Goal: Task Accomplishment & Management: Use online tool/utility

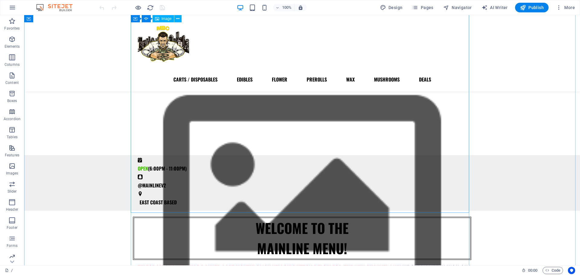
scroll to position [209, 0]
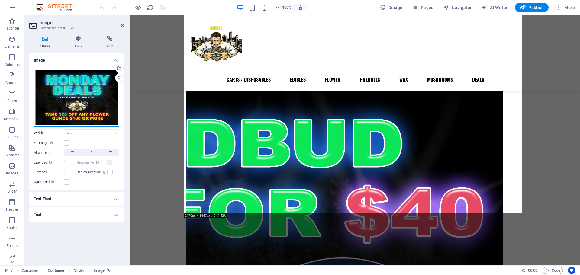
click at [80, 106] on div "Drag files here, click to choose files or select files from Files or our free s…" at bounding box center [77, 98] width 86 height 58
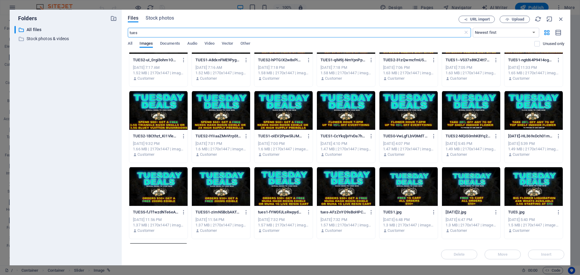
scroll to position [38, 0]
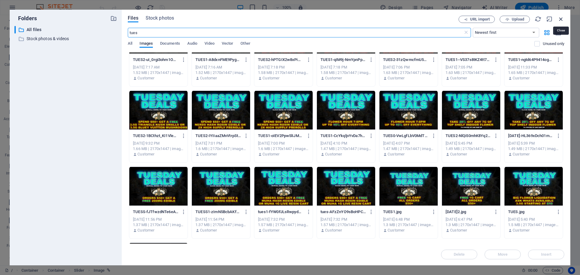
type input "tues"
click at [561, 20] on icon "button" at bounding box center [561, 19] width 7 height 7
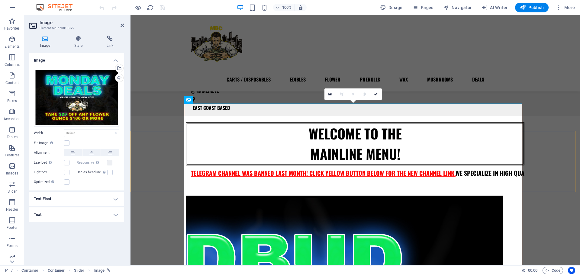
scroll to position [90, 0]
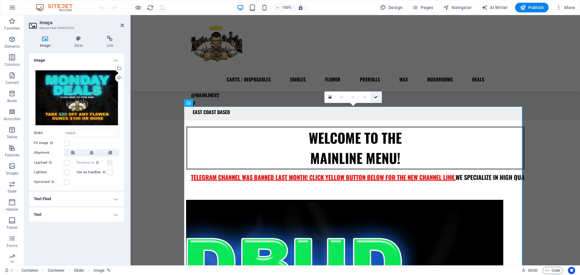
click at [379, 95] on link at bounding box center [375, 97] width 11 height 11
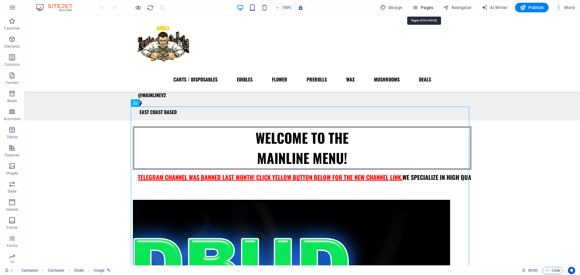
click at [421, 5] on span "Pages" at bounding box center [422, 8] width 21 height 6
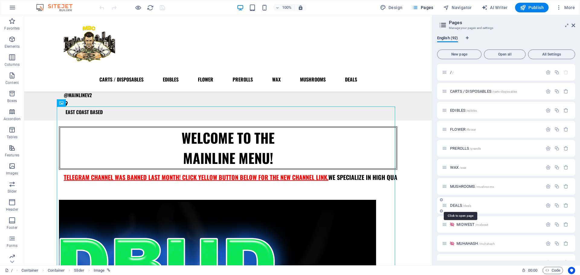
click at [457, 205] on span "DEALS /deals" at bounding box center [460, 205] width 21 height 5
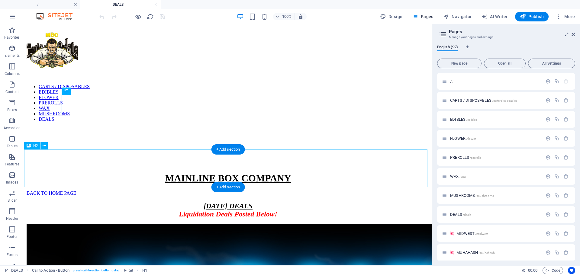
scroll to position [0, 0]
click at [267, 202] on div "MONDAY 9/1 DEALS Liquidation Deals Posted Below!" at bounding box center [228, 210] width 403 height 16
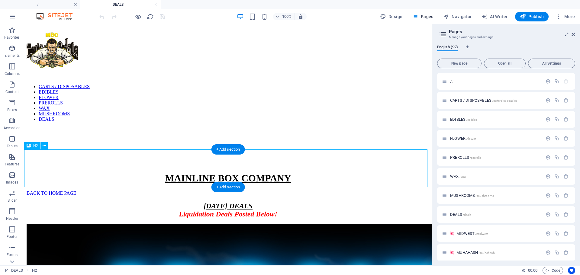
click at [267, 202] on div "MONDAY 9/1 DEALS Liquidation Deals Posted Below!" at bounding box center [228, 210] width 403 height 16
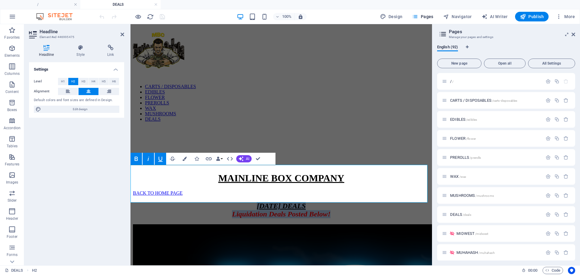
click at [295, 202] on span "MONDAY 9/1 DEALS" at bounding box center [281, 206] width 49 height 8
drag, startPoint x: 251, startPoint y: 171, endPoint x: 213, endPoint y: 173, distance: 38.4
click at [213, 202] on h2 "MONDAY 9/2 DEALS Liquidation Deals Posted Below!" at bounding box center [281, 210] width 297 height 16
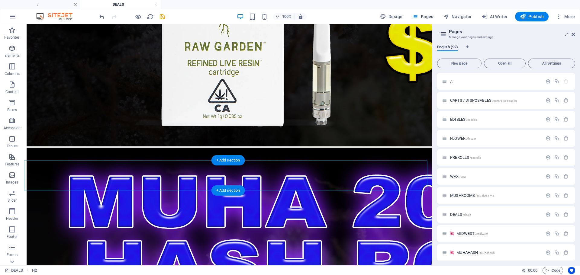
scroll to position [3584, 0]
click at [45, 188] on icon at bounding box center [46, 187] width 3 height 6
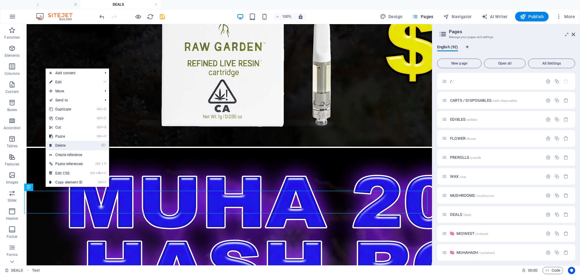
click at [58, 146] on link "⌦ Delete" at bounding box center [66, 145] width 41 height 9
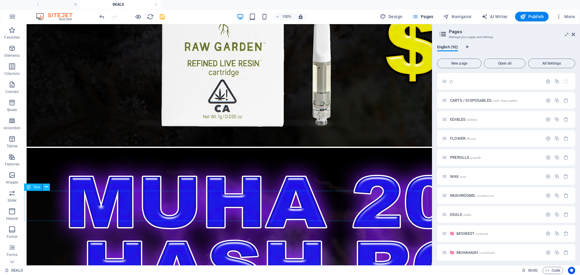
click at [45, 184] on button at bounding box center [46, 187] width 7 height 7
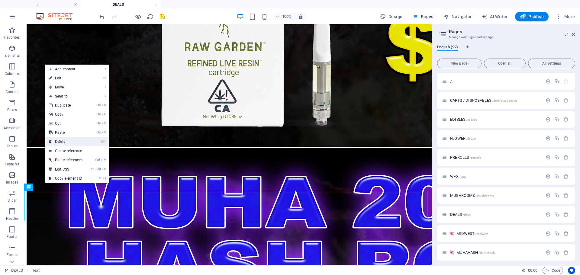
click at [66, 141] on link "⌦ Delete" at bounding box center [65, 141] width 41 height 9
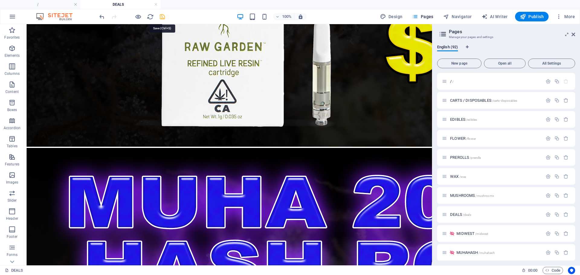
click at [164, 15] on icon "save" at bounding box center [162, 16] width 7 height 7
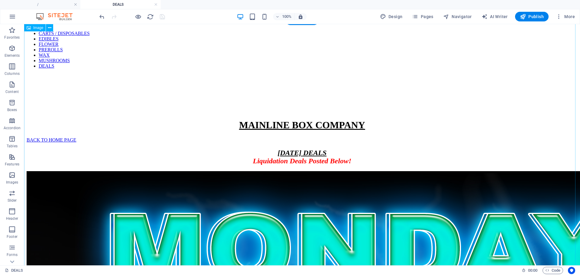
scroll to position [0, 0]
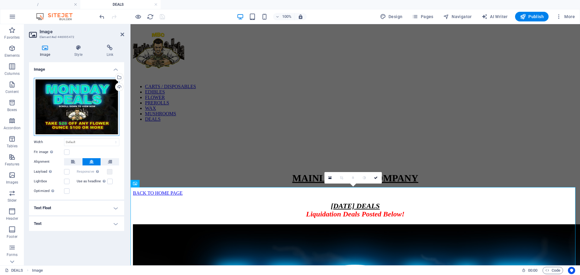
click at [93, 115] on div "Drag files here, click to choose files or select files from Files or our free s…" at bounding box center [77, 107] width 86 height 58
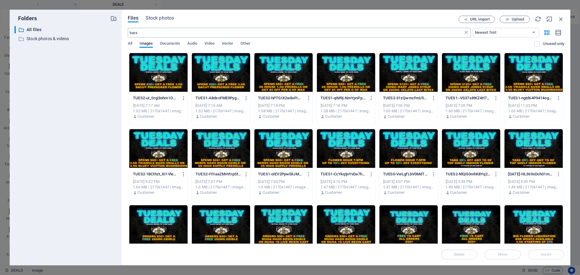
click at [468, 32] on icon at bounding box center [466, 33] width 6 height 6
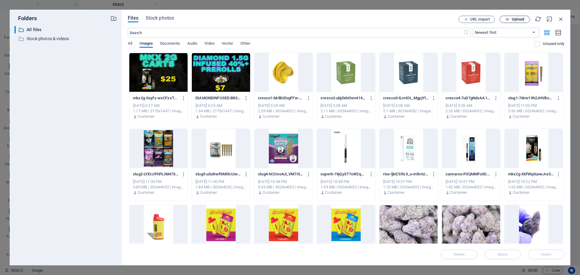
click at [514, 18] on span "Upload" at bounding box center [518, 20] width 12 height 4
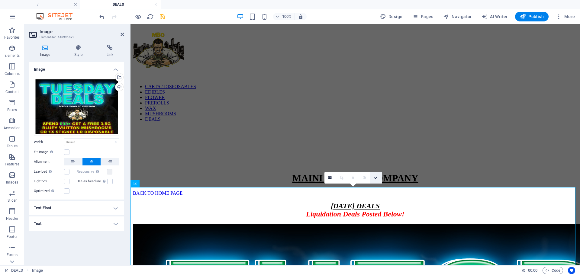
click at [376, 177] on icon at bounding box center [376, 178] width 4 height 4
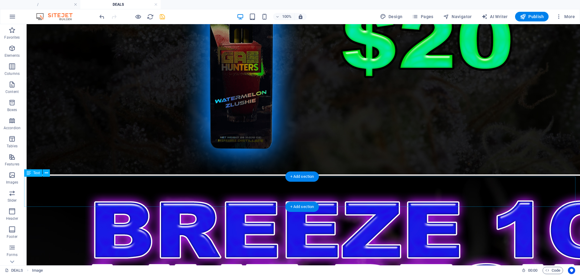
scroll to position [4914, 0]
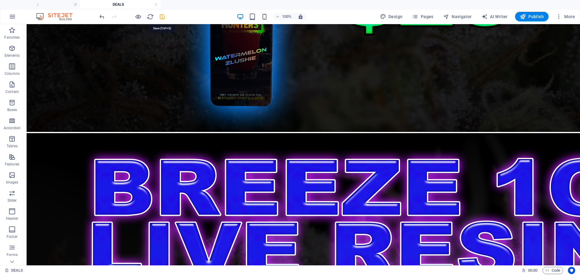
click at [161, 17] on icon "save" at bounding box center [162, 16] width 7 height 7
click at [432, 19] on span "Pages" at bounding box center [422, 17] width 21 height 6
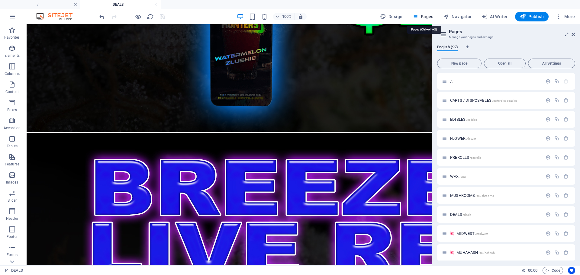
scroll to position [3651, 0]
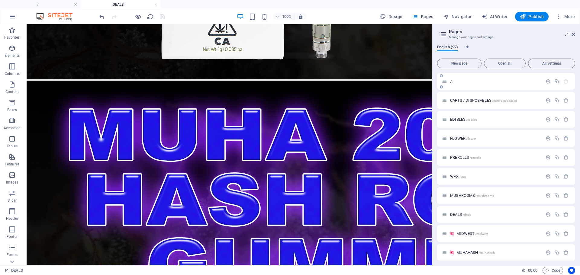
click at [451, 82] on span "/ /" at bounding box center [451, 81] width 3 height 5
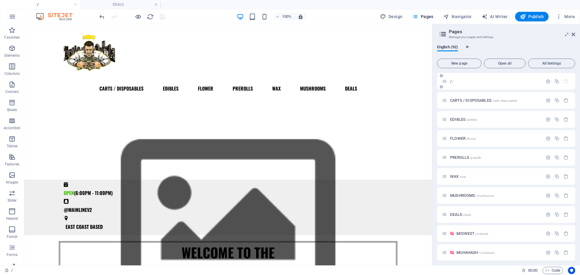
scroll to position [0, 0]
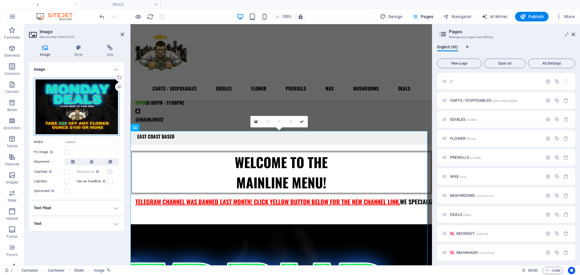
click at [94, 124] on div "Drag files here, click to choose files or select files from Files or our free s…" at bounding box center [77, 107] width 86 height 58
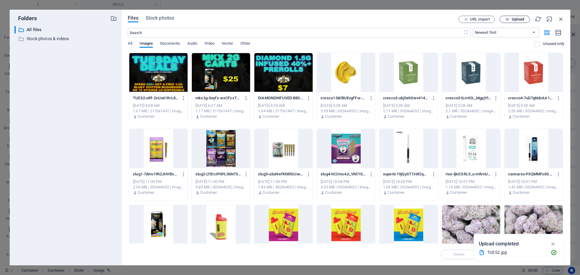
click at [525, 20] on span "Upload" at bounding box center [515, 20] width 25 height 4
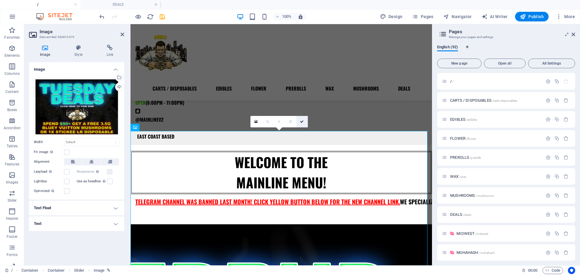
click at [304, 123] on link at bounding box center [301, 121] width 11 height 11
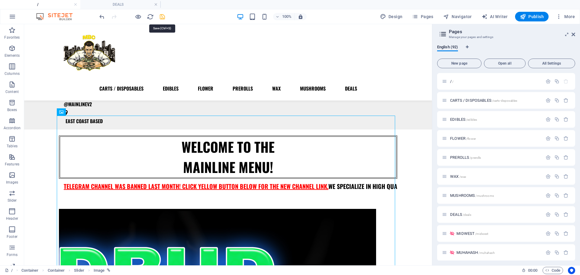
click at [160, 15] on icon "save" at bounding box center [162, 16] width 7 height 7
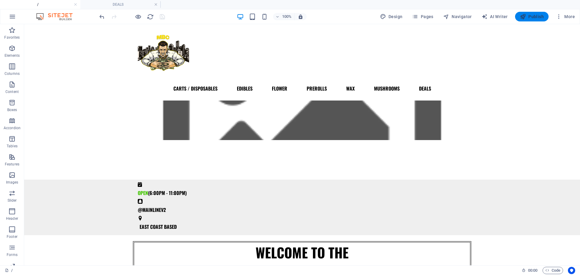
click at [528, 17] on span "Publish" at bounding box center [532, 17] width 24 height 6
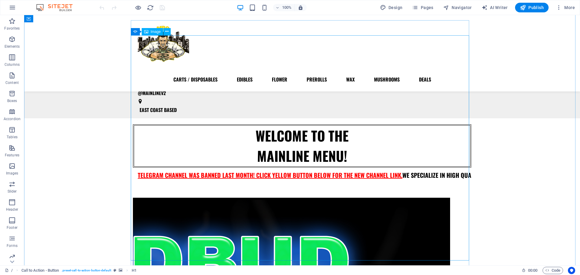
scroll to position [166, 0]
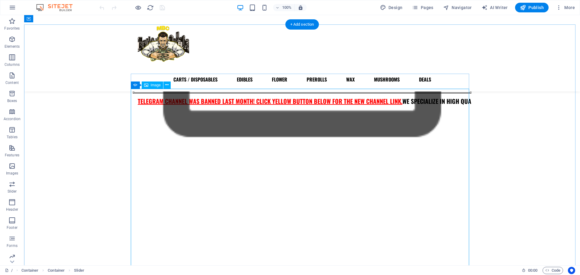
scroll to position [105, 0]
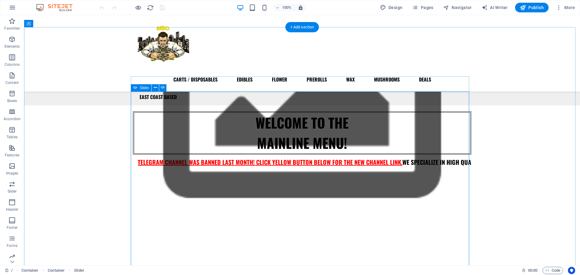
click at [133, 180] on button "button" at bounding box center [133, 180] width 0 height 0
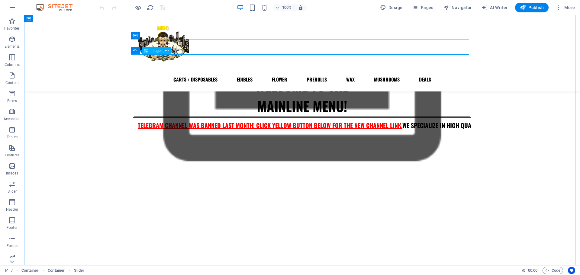
scroll to position [143, 0]
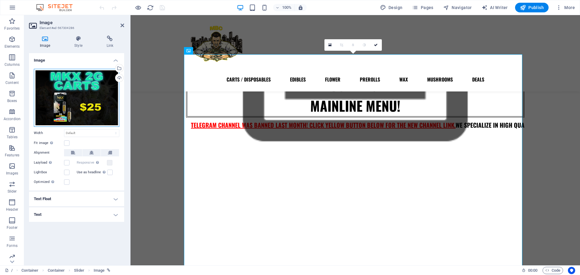
click at [87, 104] on div "Drag files here, click to choose files or select files from Files or our free s…" at bounding box center [77, 98] width 86 height 58
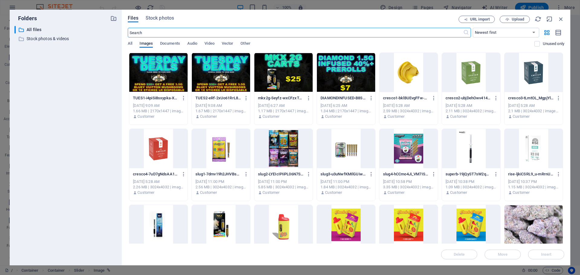
scroll to position [158, 0]
click at [506, 23] on button "Upload" at bounding box center [515, 19] width 30 height 7
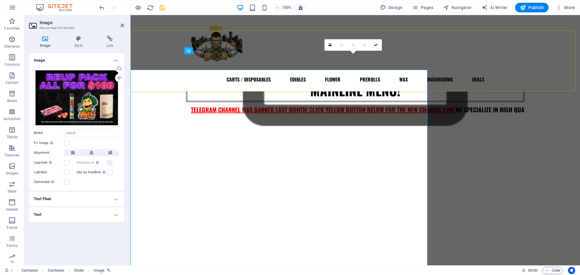
scroll to position [143, 0]
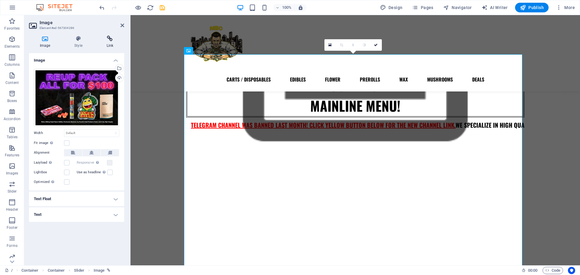
click at [110, 43] on h4 "Link" at bounding box center [110, 42] width 28 height 13
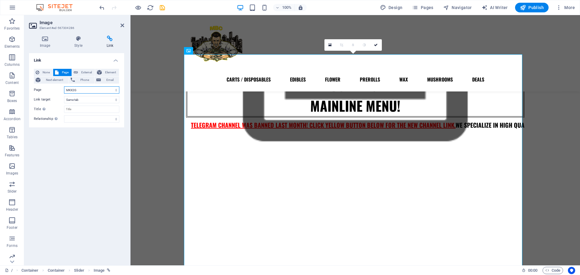
click at [84, 89] on select "/ CARTS / DISPOSABLES EDIBLES FLOWER PREROLLS WAX MUSHROOMS DEALS MIDWEST MUHAH…" at bounding box center [91, 89] width 55 height 7
select select "0"
click at [64, 86] on select "/ CARTS / DISPOSABLES EDIBLES FLOWER PREROLLS WAX MUSHROOMS DEALS MIDWEST MUHAH…" at bounding box center [91, 89] width 55 height 7
click at [376, 48] on link at bounding box center [375, 44] width 11 height 11
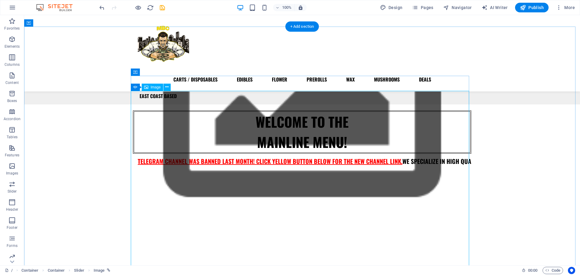
scroll to position [106, 0]
click at [139, 89] on div "Slider" at bounding box center [141, 87] width 21 height 7
select select "ms"
select select "s"
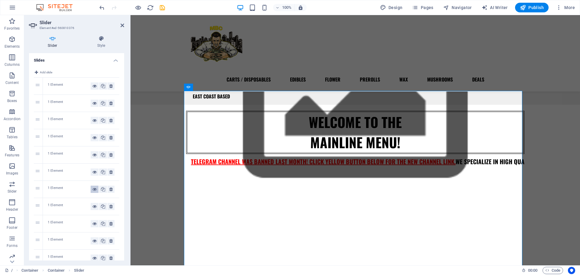
click at [92, 189] on icon at bounding box center [94, 189] width 4 height 7
click at [95, 206] on icon at bounding box center [94, 206] width 4 height 7
click at [95, 225] on icon at bounding box center [94, 223] width 4 height 7
drag, startPoint x: 38, startPoint y: 225, endPoint x: 61, endPoint y: 101, distance: 126.6
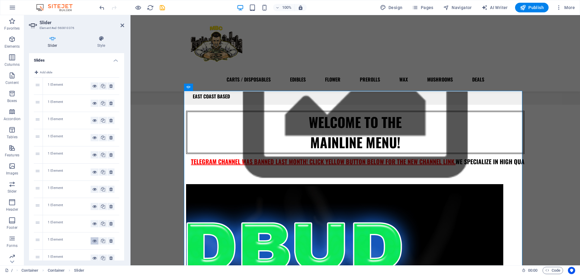
click at [92, 242] on icon at bounding box center [94, 241] width 4 height 7
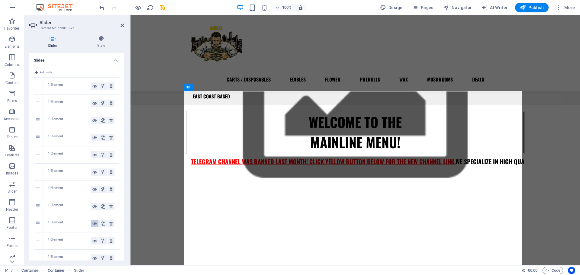
click at [92, 227] on icon at bounding box center [94, 223] width 4 height 7
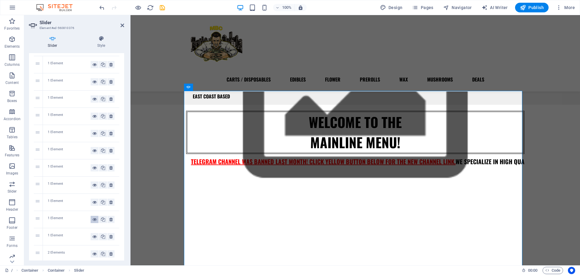
click at [92, 221] on icon at bounding box center [94, 219] width 4 height 7
click at [94, 237] on icon at bounding box center [94, 236] width 4 height 7
click at [96, 219] on button at bounding box center [95, 219] width 8 height 7
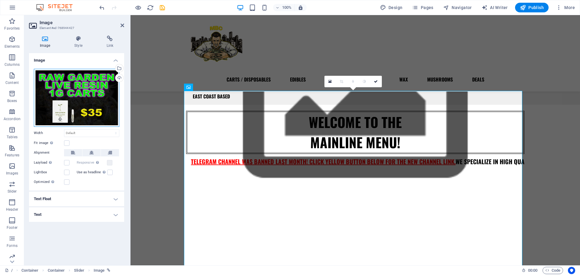
click at [86, 93] on div "Drag files here, click to choose files or select files from Files or our free s…" at bounding box center [77, 98] width 86 height 58
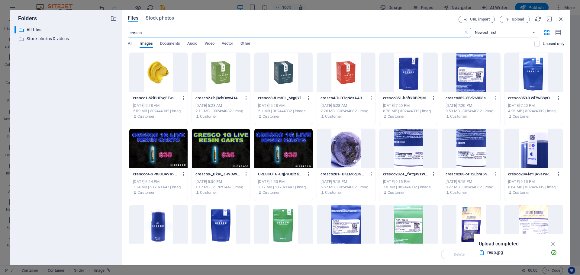
type input "cresco"
click at [164, 148] on div at bounding box center [158, 148] width 58 height 39
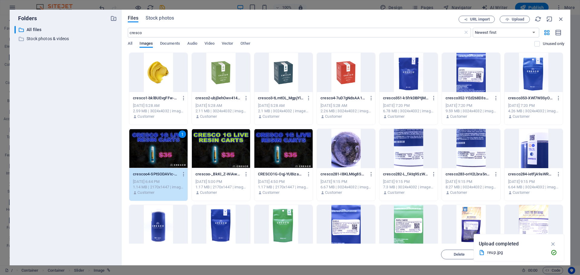
click at [164, 148] on div "1" at bounding box center [158, 148] width 58 height 39
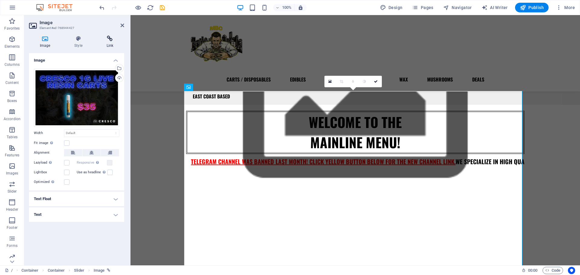
click at [112, 37] on icon at bounding box center [110, 39] width 28 height 6
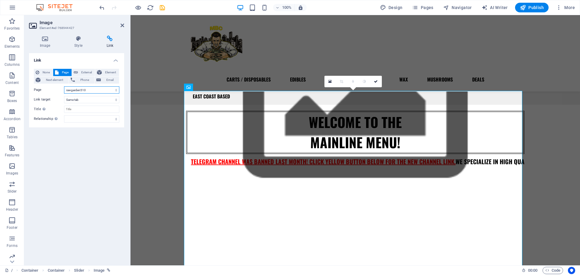
click at [89, 89] on select "/ CARTS / DISPOSABLES EDIBLES FLOWER PREROLLS WAX MUSHROOMS DEALS MIDWEST MUHAH…" at bounding box center [91, 89] width 55 height 7
select select "44"
click at [64, 86] on select "/ CARTS / DISPOSABLES EDIBLES FLOWER PREROLLS WAX MUSHROOMS DEALS MIDWEST MUHAH…" at bounding box center [91, 89] width 55 height 7
click at [376, 80] on icon at bounding box center [376, 82] width 4 height 4
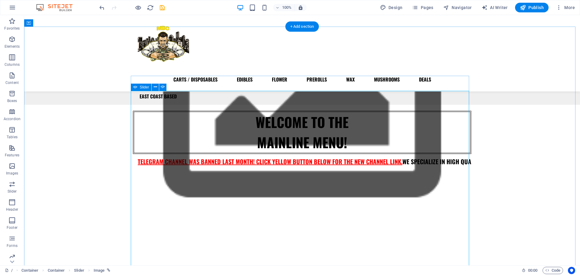
click at [133, 179] on button "button" at bounding box center [133, 179] width 0 height 0
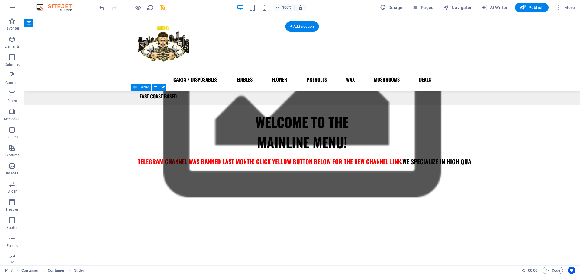
click at [133, 179] on button "button" at bounding box center [133, 179] width 0 height 0
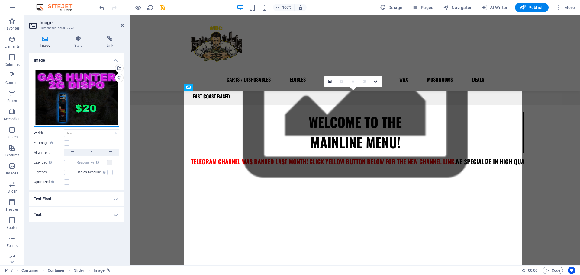
click at [108, 115] on div "Drag files here, click to choose files or select files from Files or our free s…" at bounding box center [77, 98] width 86 height 58
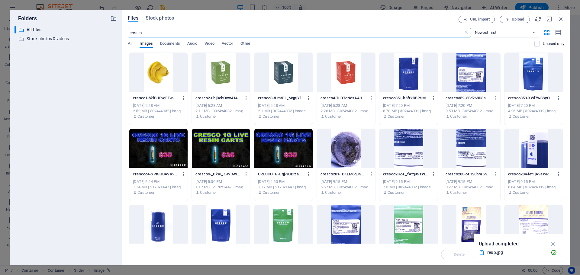
scroll to position [121, 0]
click at [468, 33] on icon at bounding box center [466, 33] width 6 height 6
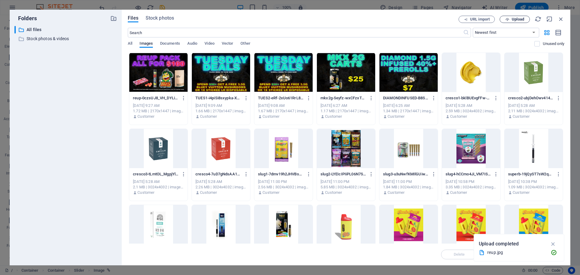
click at [522, 18] on span "Upload" at bounding box center [518, 20] width 12 height 4
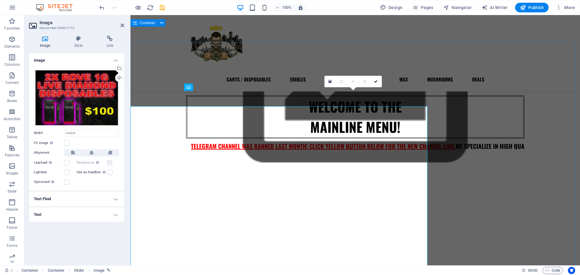
scroll to position [106, 0]
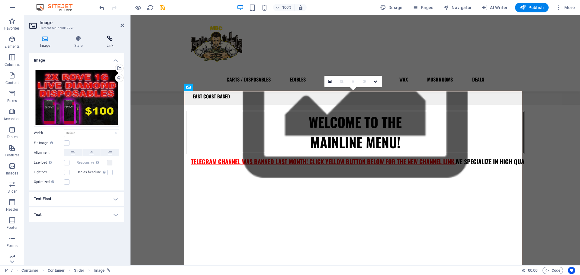
click at [109, 40] on icon at bounding box center [110, 39] width 28 height 6
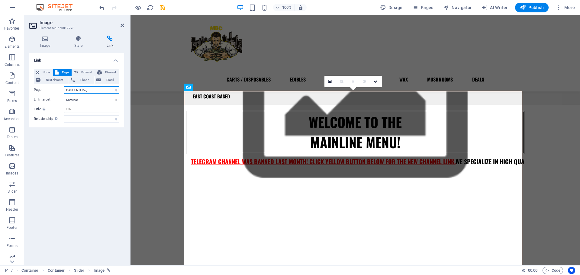
click at [83, 89] on select "/ CARTS / DISPOSABLES EDIBLES FLOWER PREROLLS WAX MUSHROOMS DEALS MIDWEST MUHAH…" at bounding box center [91, 89] width 55 height 7
select select "38"
click at [64, 86] on select "/ CARTS / DISPOSABLES EDIBLES FLOWER PREROLLS WAX MUSHROOMS DEALS MIDWEST MUHAH…" at bounding box center [91, 89] width 55 height 7
click at [377, 81] on icon at bounding box center [376, 82] width 4 height 4
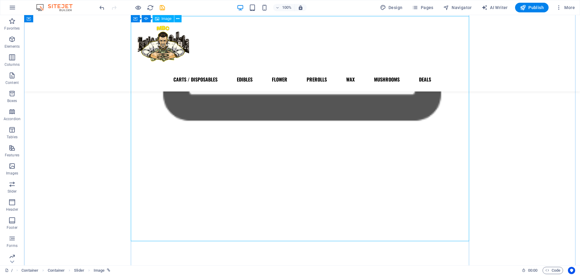
scroll to position [178, 0]
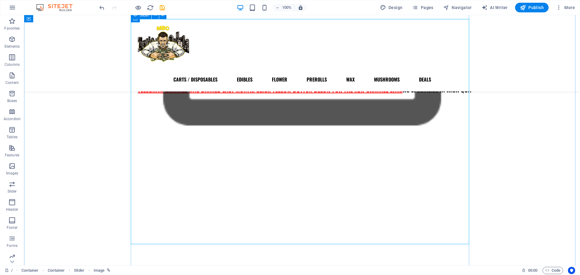
click at [133, 108] on button "button" at bounding box center [133, 108] width 0 height 0
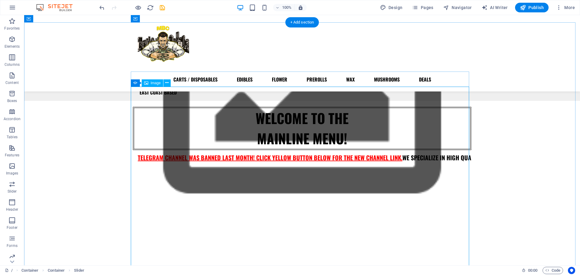
scroll to position [110, 0]
click at [138, 86] on div "Slider" at bounding box center [141, 83] width 21 height 7
select select "ms"
select select "s"
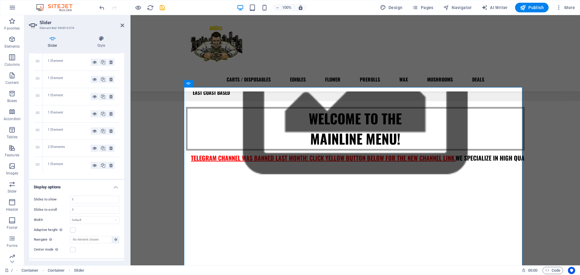
scroll to position [128, 0]
click at [92, 165] on icon at bounding box center [94, 164] width 4 height 7
click at [92, 150] on icon at bounding box center [94, 147] width 4 height 7
click at [92, 131] on icon at bounding box center [94, 130] width 4 height 7
click at [93, 116] on icon at bounding box center [94, 113] width 4 height 7
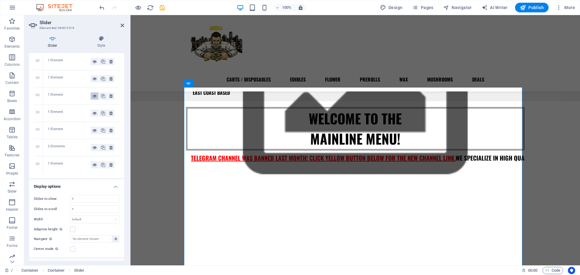
click at [94, 96] on icon at bounding box center [94, 95] width 4 height 7
click at [92, 80] on icon at bounding box center [94, 78] width 4 height 7
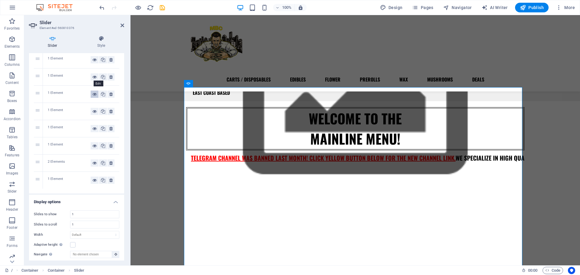
click at [92, 80] on icon at bounding box center [94, 76] width 4 height 7
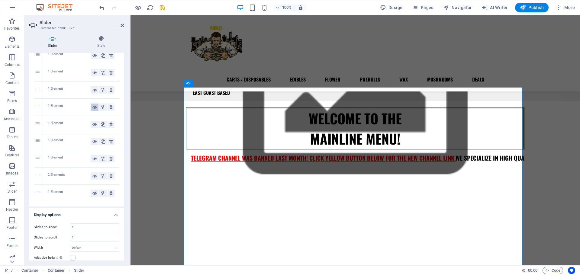
scroll to position [98, 0]
click at [94, 76] on icon at bounding box center [94, 73] width 4 height 7
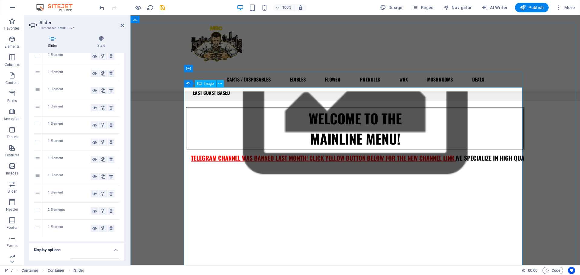
scroll to position [64, 0]
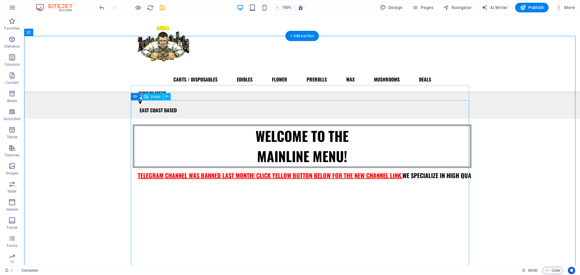
scroll to position [107, 0]
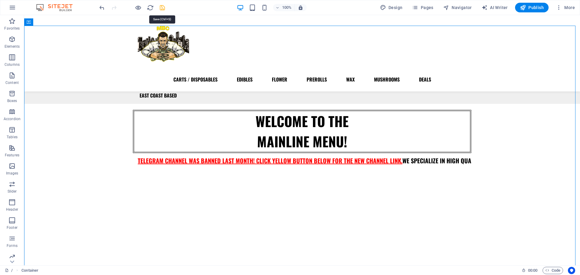
click at [162, 10] on icon "save" at bounding box center [162, 7] width 7 height 7
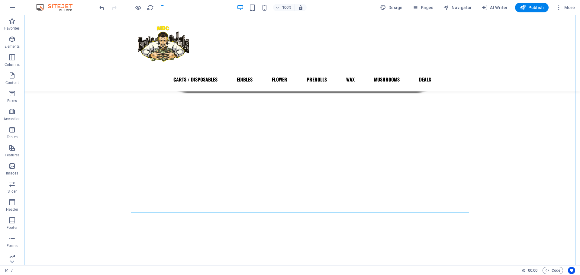
scroll to position [211, 0]
click at [428, 6] on span "Pages" at bounding box center [422, 8] width 21 height 6
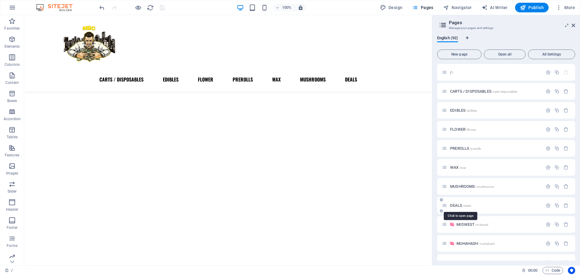
click at [457, 207] on span "DEALS /deals" at bounding box center [460, 205] width 21 height 5
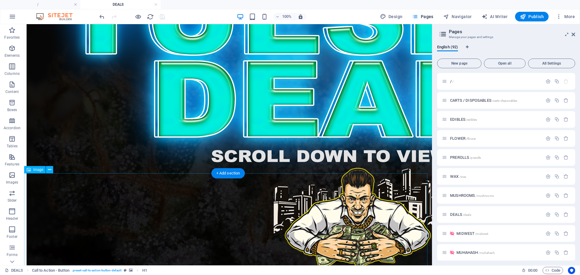
scroll to position [283, 0]
click at [48, 169] on icon at bounding box center [49, 170] width 3 height 6
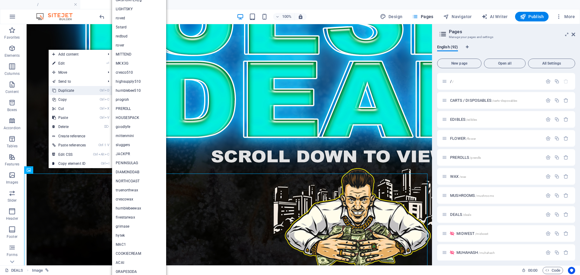
click at [65, 87] on link "Ctrl D Duplicate" at bounding box center [69, 90] width 41 height 9
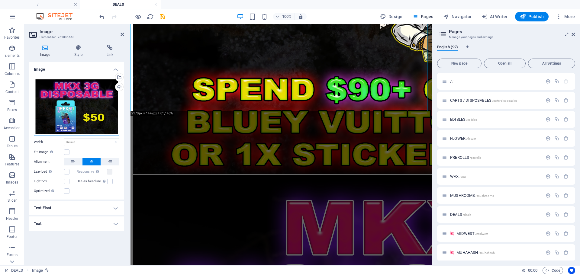
click at [76, 108] on div "Drag files here, click to choose files or select files from Files or our free s…" at bounding box center [77, 107] width 86 height 58
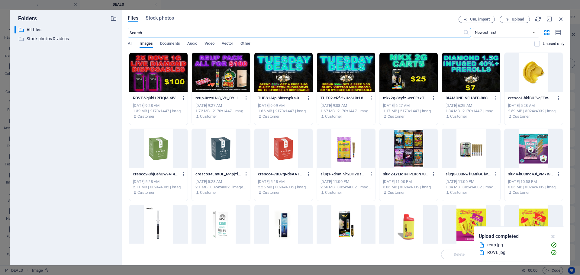
scroll to position [184, 0]
click at [221, 82] on div at bounding box center [221, 72] width 58 height 39
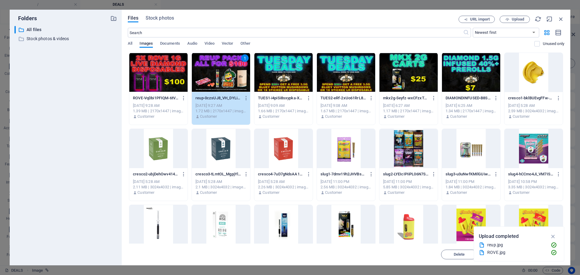
click at [221, 82] on div "1" at bounding box center [221, 72] width 58 height 39
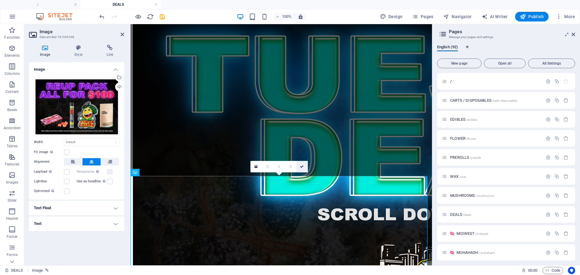
click at [303, 166] on icon at bounding box center [302, 167] width 4 height 4
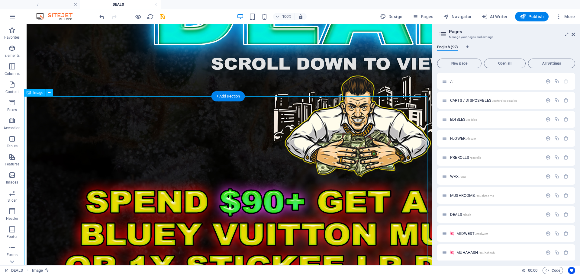
select select "43"
select select
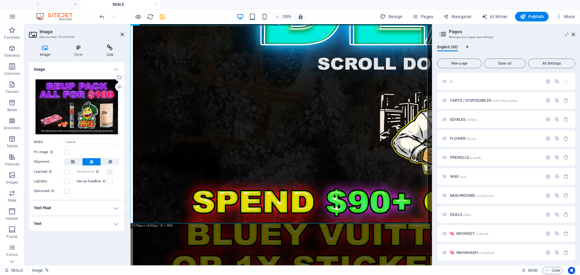
click at [110, 47] on icon at bounding box center [110, 48] width 28 height 6
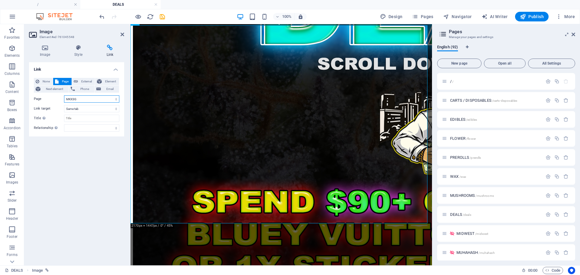
click at [78, 96] on select "/ CARTS / DISPOSABLES EDIBLES FLOWER PREROLLS WAX MUSHROOMS DEALS MIDWEST MUHAH…" at bounding box center [91, 98] width 55 height 7
click at [78, 99] on select "/ CARTS / DISPOSABLES EDIBLES FLOWER PREROLLS WAX MUSHROOMS DEALS MIDWEST MUHAH…" at bounding box center [91, 98] width 55 height 7
select select "7"
click at [64, 95] on select "/ CARTS / DISPOSABLES EDIBLES FLOWER PREROLLS WAX MUSHROOMS DEALS MIDWEST MUHAH…" at bounding box center [91, 98] width 55 height 7
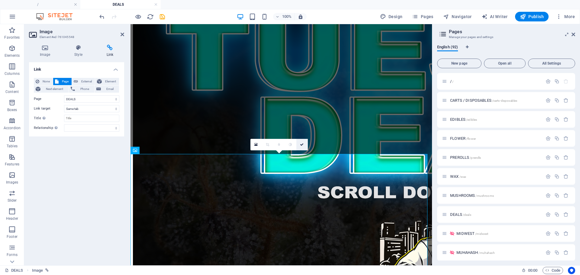
click at [304, 144] on link at bounding box center [301, 144] width 11 height 11
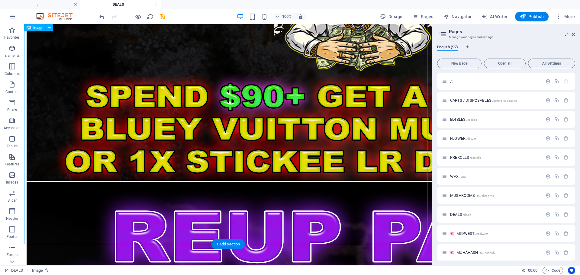
scroll to position [481, 0]
click at [543, 41] on div "English (92) New page Open all All Settings / / CARTS / DISPOSABLES /carts-disp…" at bounding box center [506, 153] width 148 height 226
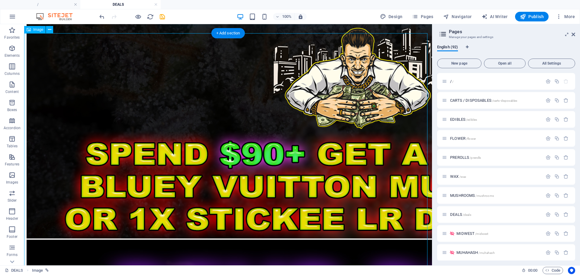
select select "7"
select select
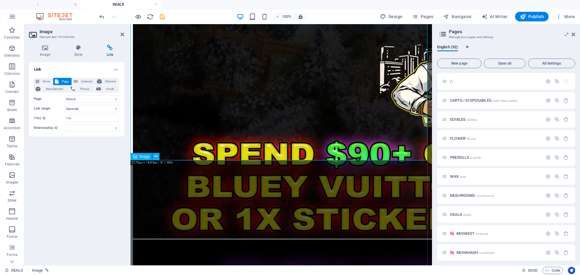
scroll to position [438, 0]
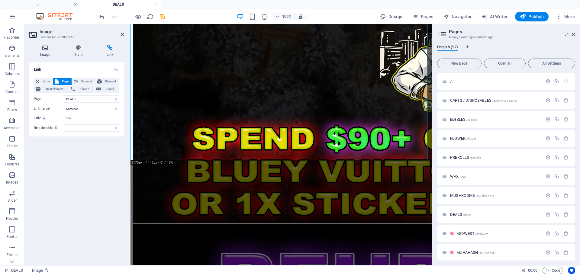
click at [41, 49] on icon at bounding box center [45, 48] width 32 height 6
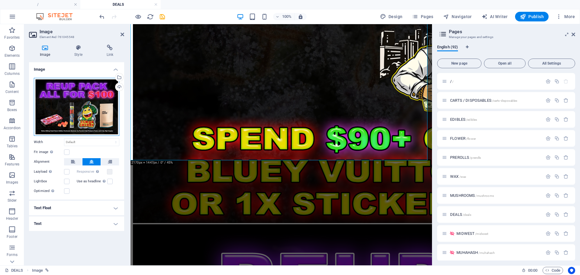
click at [55, 110] on div "Drag files here, click to choose files or select files from Files or our free s…" at bounding box center [77, 107] width 86 height 58
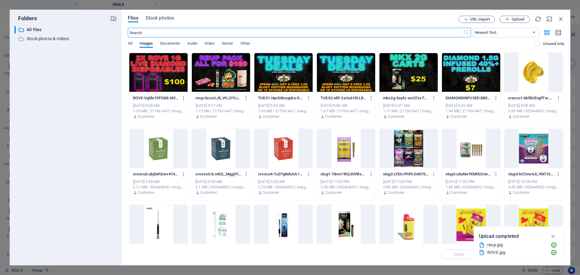
scroll to position [184, 0]
click at [509, 16] on button "Upload" at bounding box center [515, 19] width 30 height 7
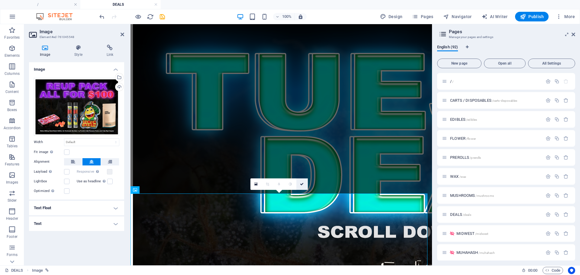
click at [302, 181] on link at bounding box center [301, 184] width 11 height 11
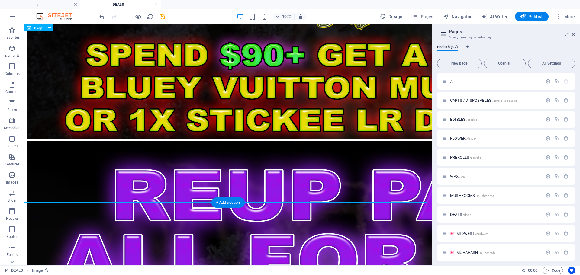
scroll to position [522, 0]
click at [452, 82] on span "/ /" at bounding box center [451, 81] width 3 height 5
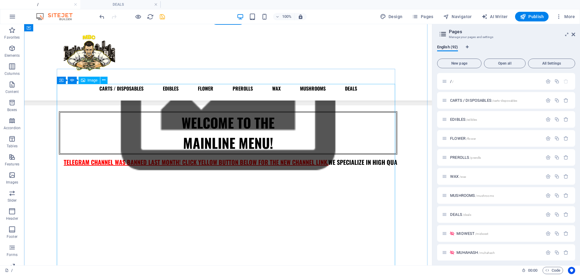
scroll to position [114, 0]
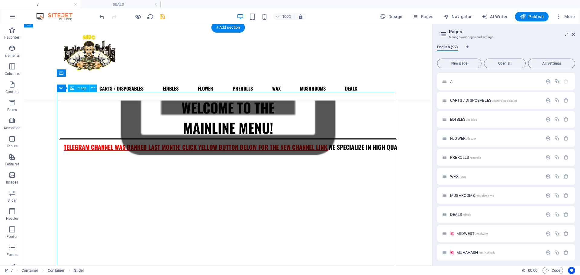
select select
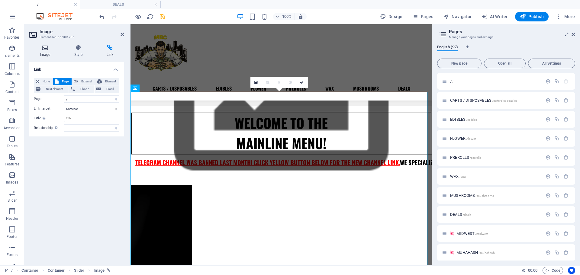
click at [46, 52] on h4 "Image" at bounding box center [46, 51] width 34 height 13
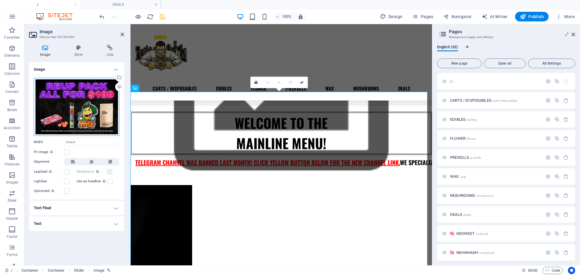
click at [63, 89] on div "Drag files here, click to choose files or select files from Files or our free s…" at bounding box center [77, 107] width 86 height 58
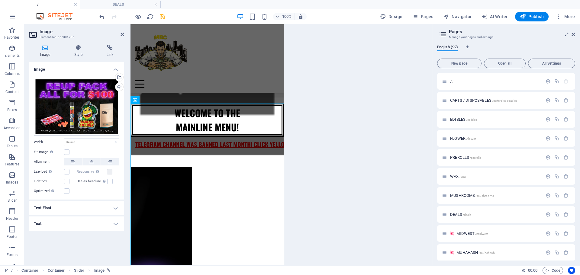
scroll to position [118, 0]
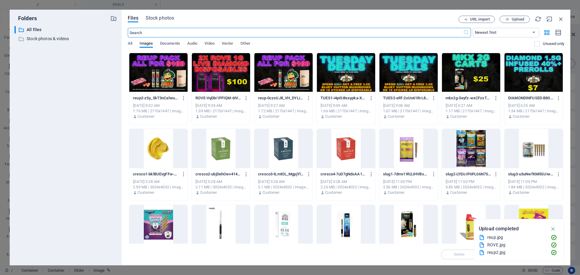
click at [159, 73] on div at bounding box center [158, 72] width 58 height 39
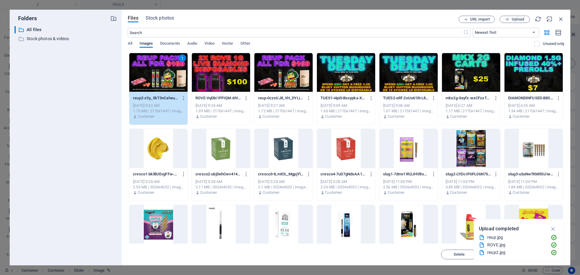
click at [159, 73] on div "1" at bounding box center [158, 72] width 58 height 39
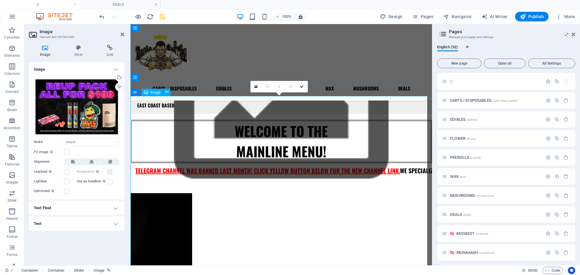
scroll to position [125, 0]
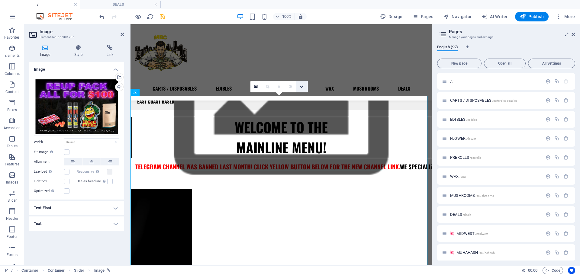
click at [300, 89] on link at bounding box center [301, 86] width 11 height 11
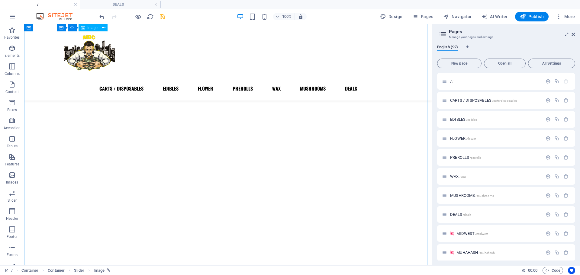
scroll to position [226, 0]
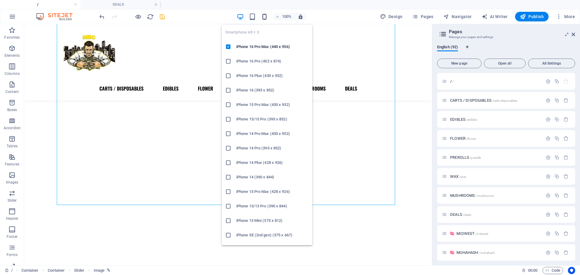
click at [264, 17] on icon "button" at bounding box center [264, 16] width 7 height 7
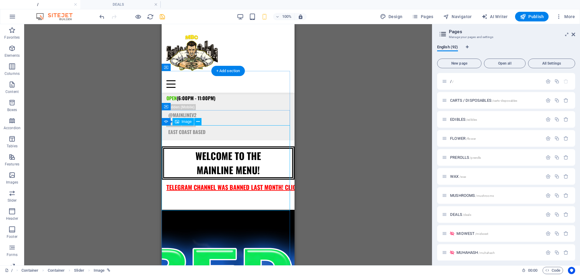
scroll to position [86, 0]
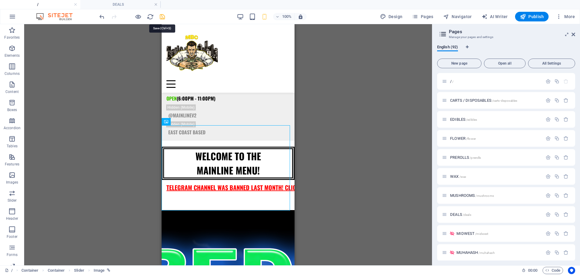
click at [160, 15] on icon "save" at bounding box center [162, 16] width 7 height 7
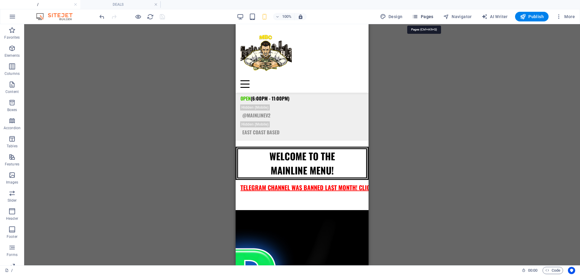
click at [425, 16] on span "Pages" at bounding box center [422, 17] width 21 height 6
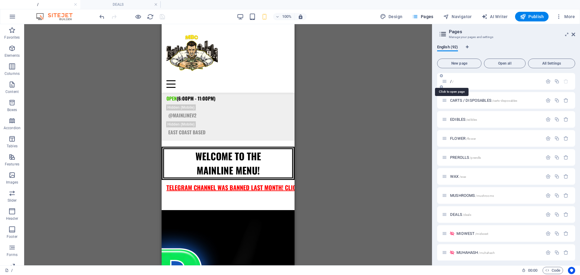
click at [452, 83] on span "/ /" at bounding box center [451, 81] width 3 height 5
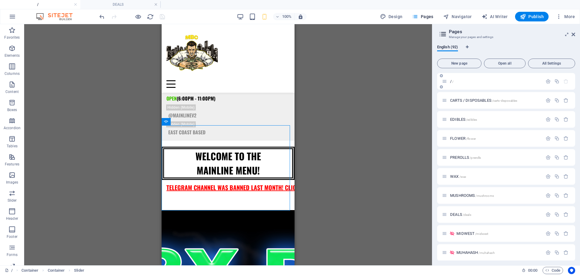
click at [452, 80] on span "/ /" at bounding box center [451, 81] width 3 height 5
click at [458, 215] on span "DEALS /deals" at bounding box center [460, 214] width 21 height 5
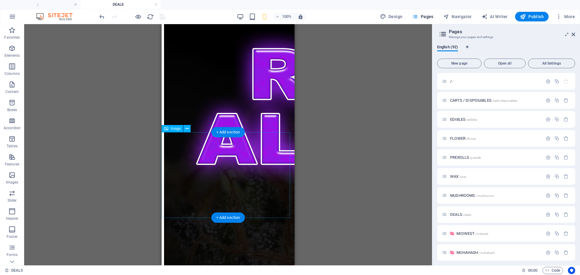
scroll to position [647, 0]
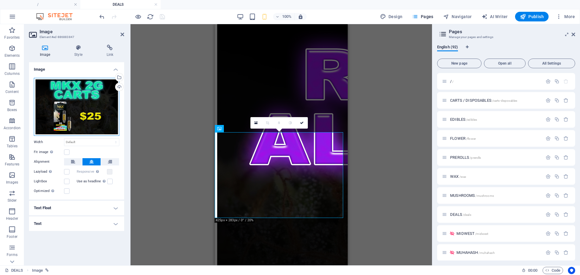
click at [69, 108] on div "Drag files here, click to choose files or select files from Files or our free s…" at bounding box center [77, 107] width 86 height 58
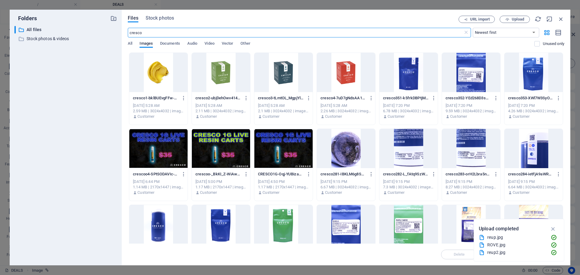
type input "cresco"
click at [164, 137] on div at bounding box center [158, 148] width 58 height 39
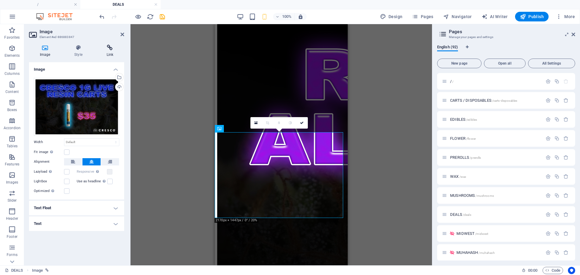
click at [113, 47] on icon at bounding box center [110, 48] width 28 height 6
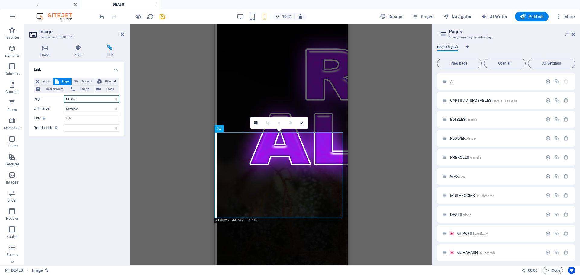
click at [79, 98] on select "/ CARTS / DISPOSABLES EDIBLES FLOWER PREROLLS WAX MUSHROOMS DEALS MIDWEST MUHAH…" at bounding box center [91, 98] width 55 height 7
select select "44"
click at [64, 95] on select "/ CARTS / DISPOSABLES EDIBLES FLOWER PREROLLS WAX MUSHROOMS DEALS MIDWEST MUHAH…" at bounding box center [91, 98] width 55 height 7
click at [304, 124] on icon at bounding box center [302, 123] width 4 height 4
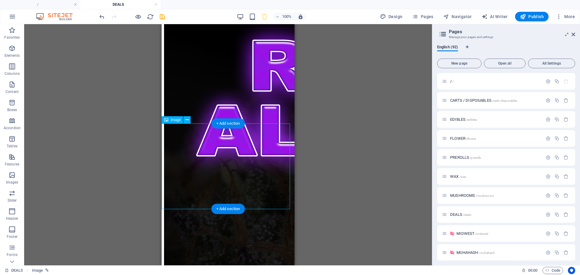
scroll to position [761, 0]
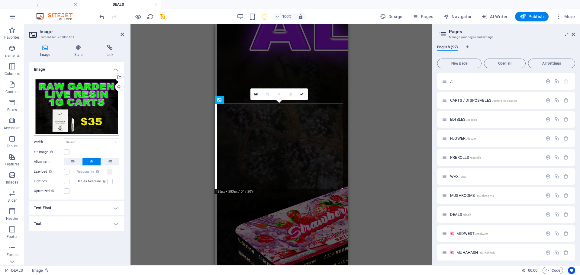
click at [74, 116] on div "Drag files here, click to choose files or select files from Files or our free s…" at bounding box center [77, 107] width 86 height 58
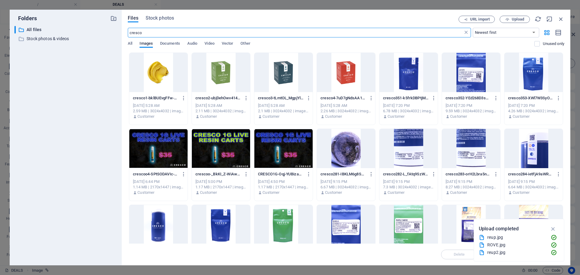
click at [465, 32] on icon at bounding box center [466, 33] width 6 height 6
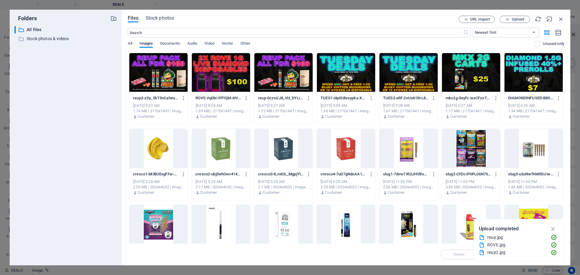
click at [213, 78] on div at bounding box center [221, 72] width 58 height 39
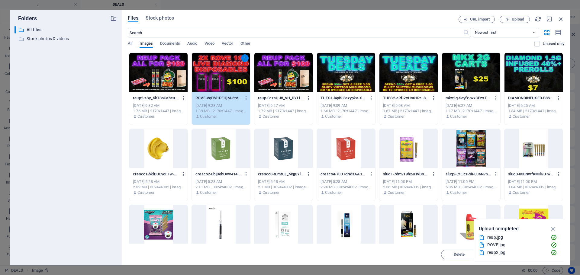
click at [213, 78] on div "1" at bounding box center [221, 72] width 58 height 39
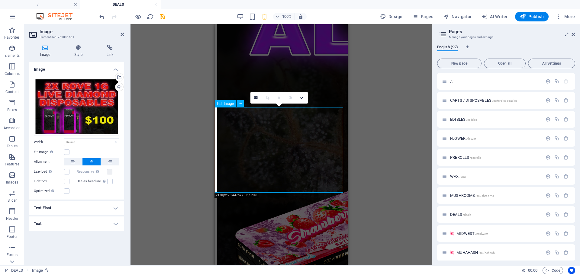
scroll to position [756, 0]
click at [113, 54] on h4 "Link" at bounding box center [110, 51] width 28 height 13
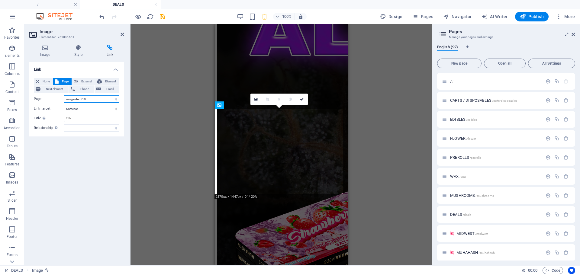
click at [81, 102] on select "/ CARTS / DISPOSABLES EDIBLES FLOWER PREROLLS WAX MUSHROOMS DEALS MIDWEST MUHAH…" at bounding box center [91, 98] width 55 height 7
select select "38"
click at [64, 95] on select "/ CARTS / DISPOSABLES EDIBLES FLOWER PREROLLS WAX MUSHROOMS DEALS MIDWEST MUHAH…" at bounding box center [91, 98] width 55 height 7
click at [300, 99] on link at bounding box center [301, 99] width 11 height 11
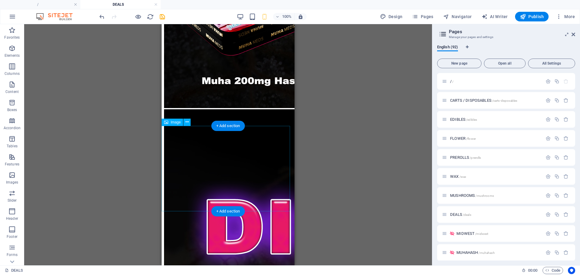
scroll to position [995, 0]
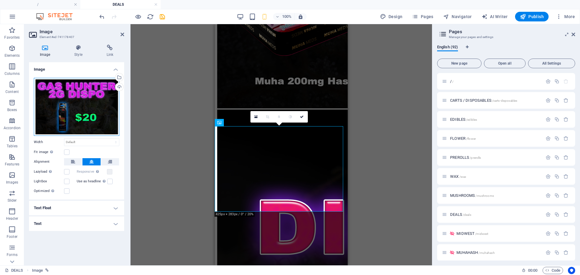
click at [99, 124] on div "Drag files here, click to choose files or select files from Files or our free s…" at bounding box center [77, 107] width 86 height 58
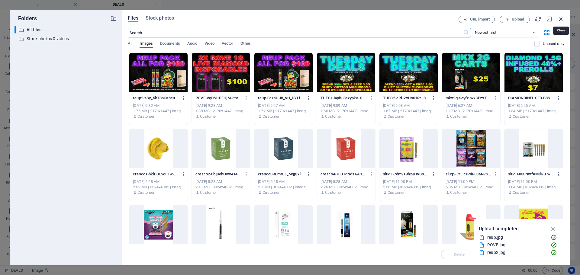
click at [561, 20] on icon "button" at bounding box center [561, 19] width 7 height 7
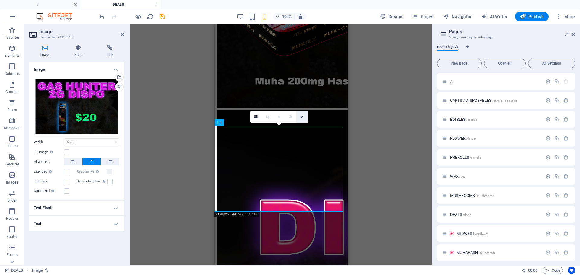
click at [299, 117] on link at bounding box center [301, 116] width 11 height 11
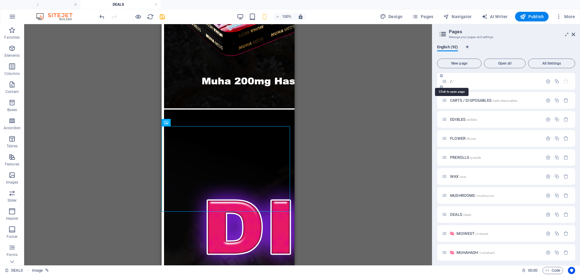
click at [452, 82] on span "/ /" at bounding box center [451, 81] width 3 height 5
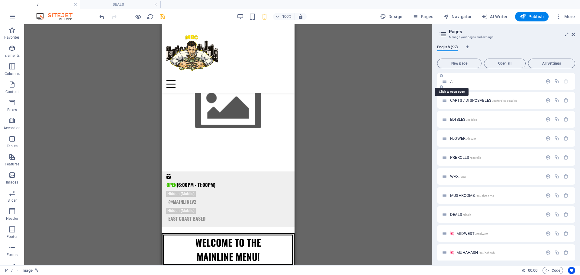
scroll to position [0, 0]
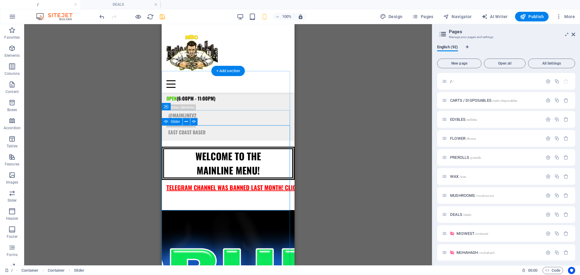
click at [162, 205] on button "button" at bounding box center [162, 205] width 0 height 0
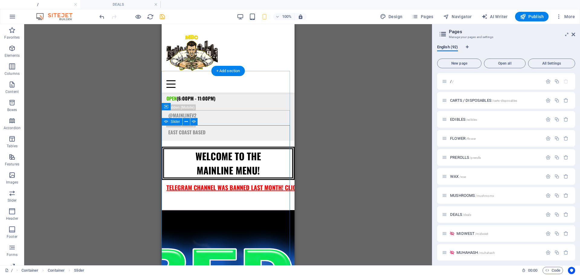
click at [162, 205] on button "button" at bounding box center [162, 205] width 0 height 0
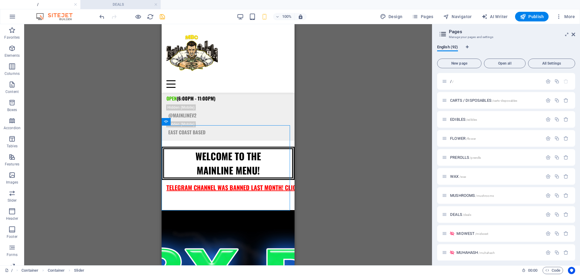
click at [134, 6] on h4 "DEALS" at bounding box center [120, 4] width 80 height 7
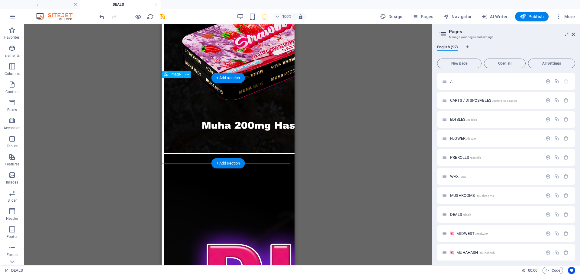
scroll to position [939, 0]
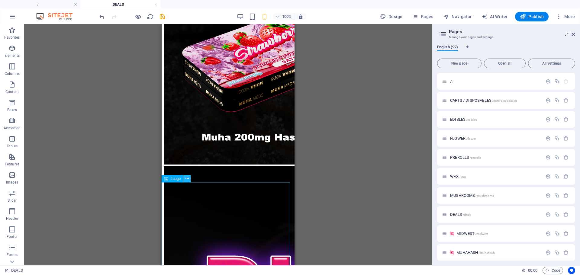
click at [185, 178] on button at bounding box center [186, 178] width 7 height 7
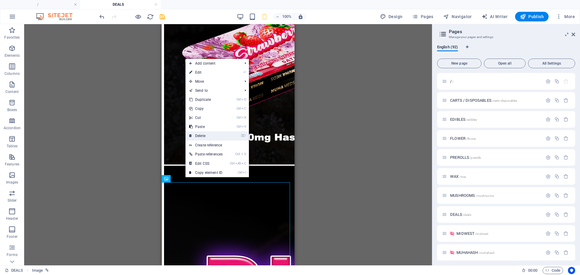
click at [207, 138] on link "⌦ Delete" at bounding box center [206, 135] width 41 height 9
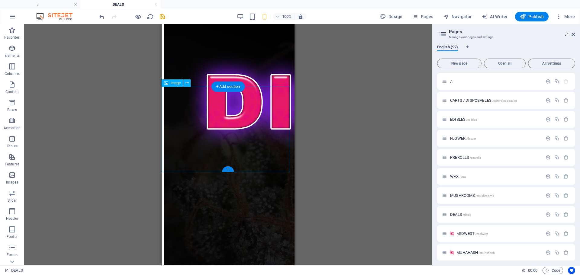
scroll to position [1120, 0]
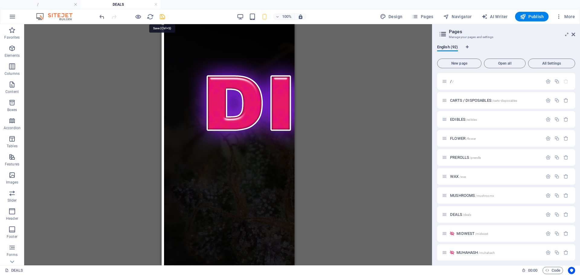
click at [162, 15] on icon "save" at bounding box center [162, 16] width 7 height 7
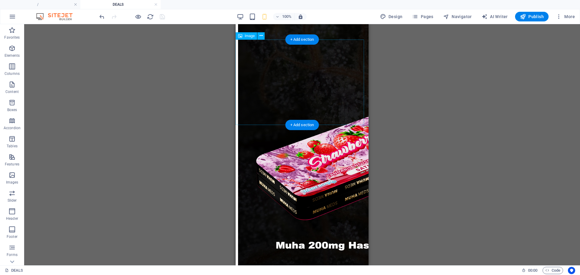
scroll to position [831, 0]
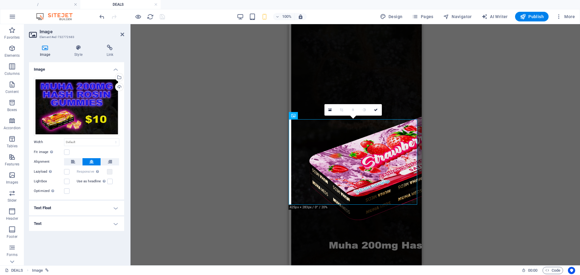
click at [263, 144] on div "Drag here to replace the existing content. Press “Ctrl” if you want to create a…" at bounding box center [356, 144] width 450 height 241
click at [379, 108] on link at bounding box center [375, 109] width 11 height 11
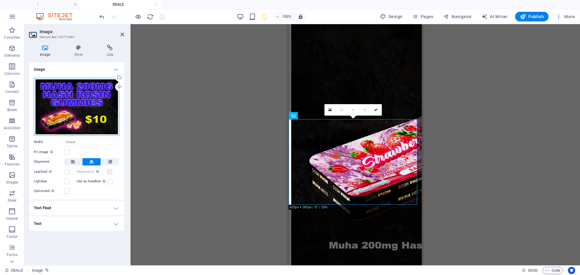
click at [111, 124] on div "Drag files here, click to choose files or select files from Files or our free s…" at bounding box center [77, 107] width 86 height 58
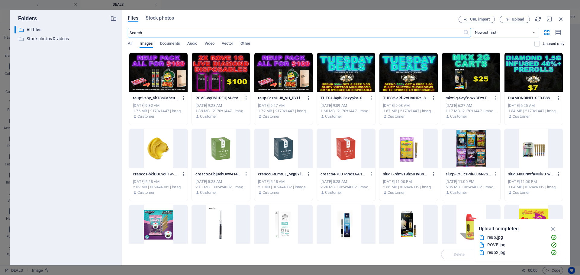
type input ","
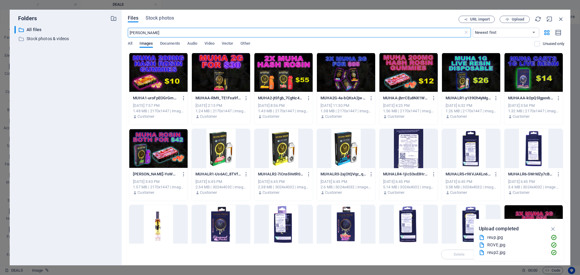
type input "[PERSON_NAME]"
click at [212, 73] on div at bounding box center [221, 72] width 58 height 39
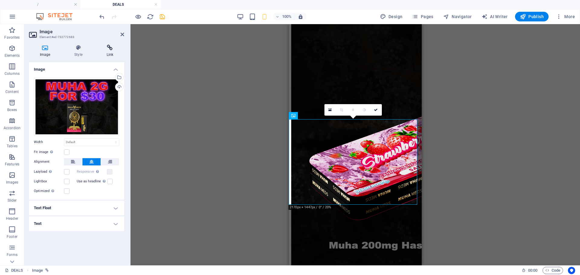
click at [115, 56] on h4 "Link" at bounding box center [110, 51] width 28 height 13
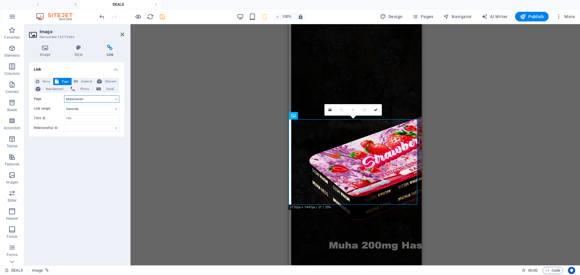
click at [77, 101] on select "/ CARTS / DISPOSABLES EDIBLES FLOWER PREROLLS WAX MUSHROOMS DEALS MIDWEST MUHAH…" at bounding box center [91, 98] width 55 height 7
click at [64, 95] on select "/ CARTS / DISPOSABLES EDIBLES FLOWER PREROLLS WAX MUSHROOMS DEALS MIDWEST MUHAH…" at bounding box center [91, 98] width 55 height 7
click at [85, 100] on select "/ CARTS / DISPOSABLES EDIBLES FLOWER PREROLLS WAX MUSHROOMS DEALS MIDWEST MUHAH…" at bounding box center [91, 98] width 55 height 7
select select "31"
click at [64, 95] on select "/ CARTS / DISPOSABLES EDIBLES FLOWER PREROLLS WAX MUSHROOMS DEALS MIDWEST MUHAH…" at bounding box center [91, 98] width 55 height 7
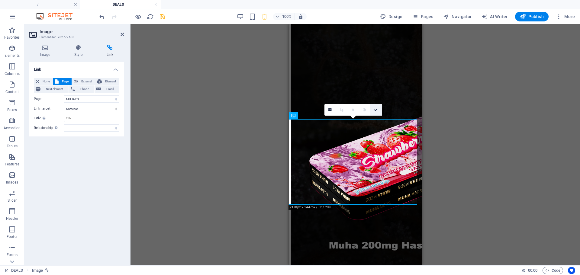
click at [377, 109] on icon at bounding box center [376, 110] width 4 height 4
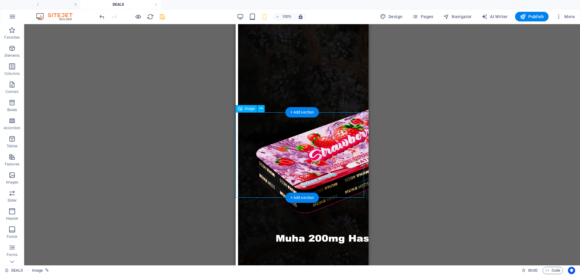
scroll to position [838, 0]
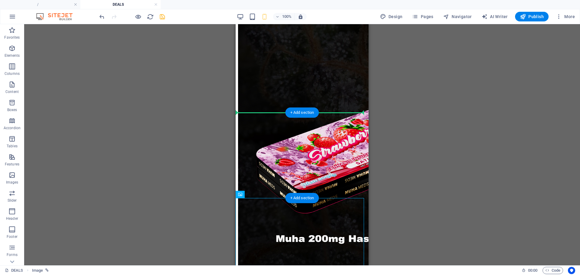
drag, startPoint x: 480, startPoint y: 220, endPoint x: 260, endPoint y: 121, distance: 240.8
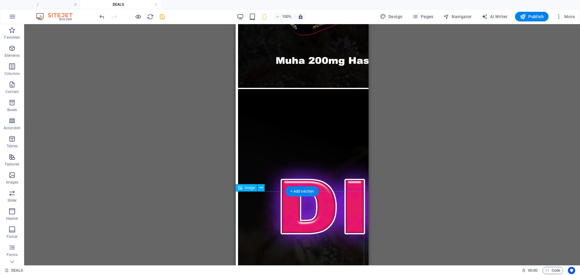
scroll to position [1016, 0]
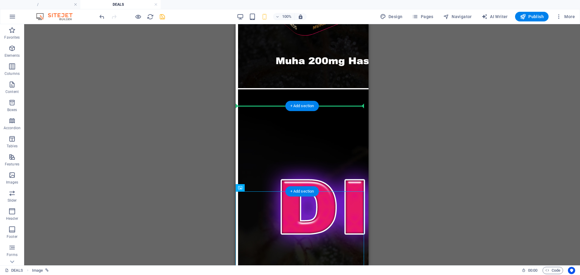
drag, startPoint x: 484, startPoint y: 213, endPoint x: 253, endPoint y: 116, distance: 250.5
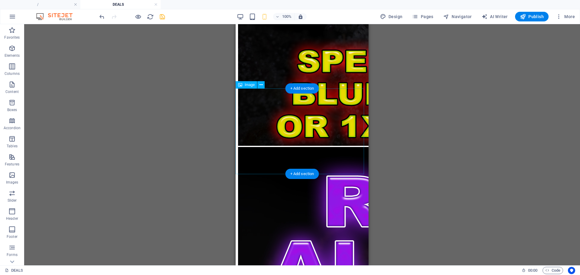
scroll to position [520, 0]
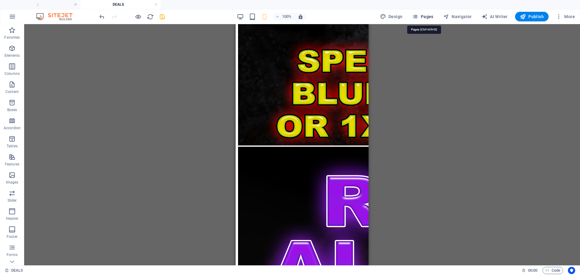
click at [418, 17] on icon "button" at bounding box center [415, 17] width 6 height 6
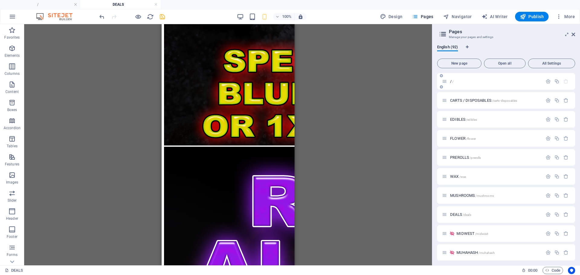
click at [451, 79] on div "/ /" at bounding box center [492, 81] width 101 height 7
click at [452, 85] on div "/ /" at bounding box center [506, 81] width 138 height 17
click at [452, 85] on div "/ /" at bounding box center [492, 81] width 101 height 7
click at [451, 83] on div "/ /" at bounding box center [492, 81] width 101 height 7
click at [450, 81] on div "/ /" at bounding box center [495, 81] width 94 height 4
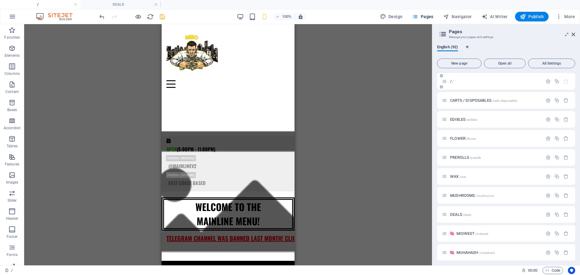
scroll to position [0, 0]
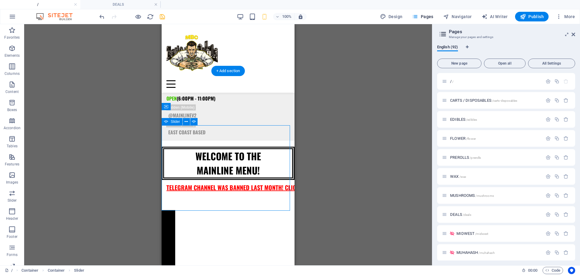
select select "ms"
select select "s"
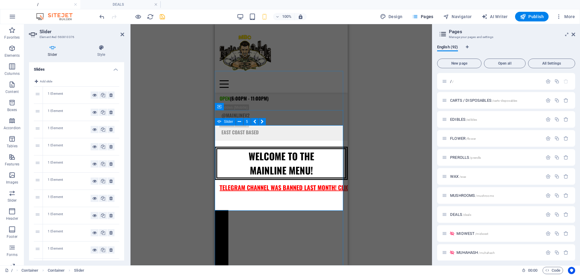
click at [215, 205] on button "button" at bounding box center [215, 205] width 0 height 0
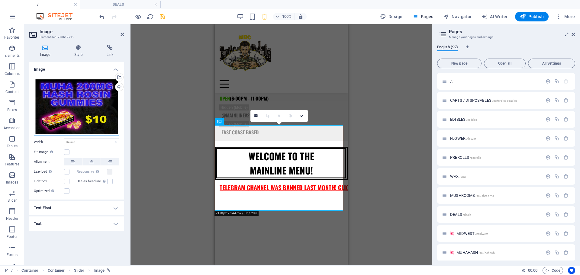
click at [99, 107] on div "Drag files here, click to choose files or select files from Files or our free s…" at bounding box center [77, 107] width 86 height 58
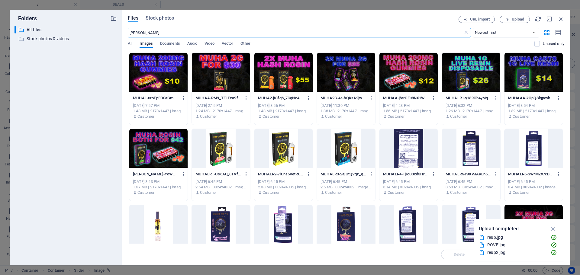
click at [223, 66] on div at bounding box center [221, 72] width 58 height 39
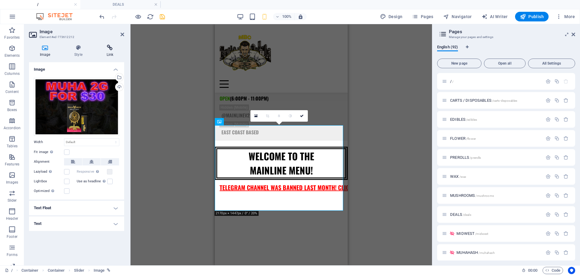
click at [108, 46] on icon at bounding box center [110, 48] width 28 height 6
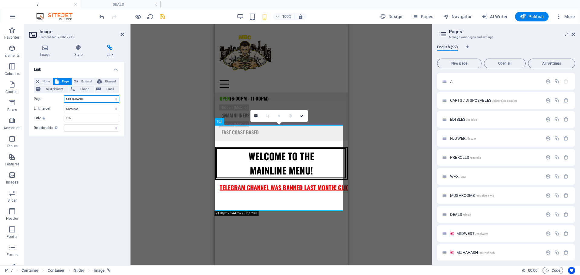
click at [66, 99] on select "/ CARTS / DISPOSABLES EDIBLES FLOWER PREROLLS WAX MUSHROOMS DEALS MIDWEST MUHAH…" at bounding box center [91, 98] width 55 height 7
select select "31"
click at [64, 95] on select "/ CARTS / DISPOSABLES EDIBLES FLOWER PREROLLS WAX MUSHROOMS DEALS MIDWEST MUHAH…" at bounding box center [91, 98] width 55 height 7
click at [300, 115] on icon at bounding box center [302, 116] width 4 height 4
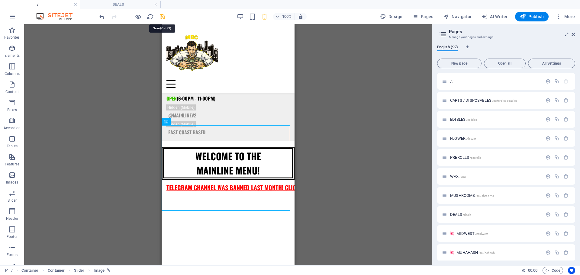
click at [162, 17] on icon "save" at bounding box center [162, 16] width 7 height 7
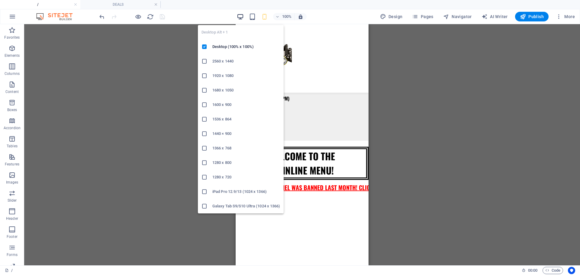
click at [244, 16] on icon "button" at bounding box center [240, 16] width 7 height 7
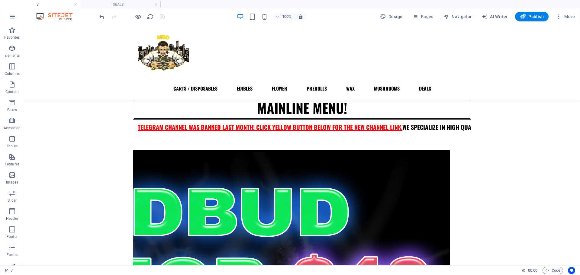
scroll to position [149, 0]
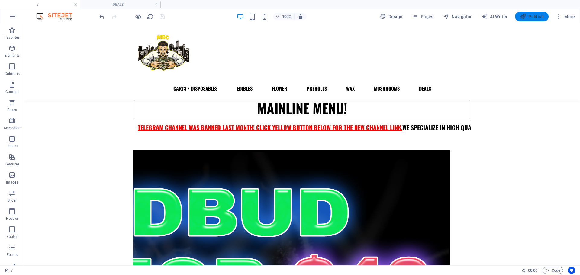
click at [528, 19] on span "Publish" at bounding box center [532, 17] width 24 height 6
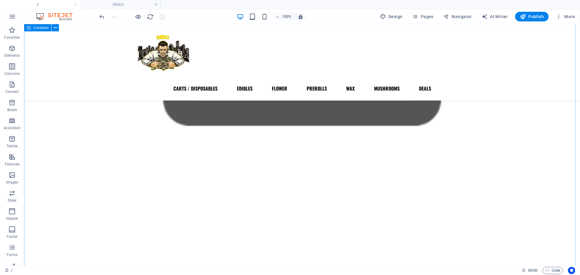
scroll to position [183, 0]
